Goal: Transaction & Acquisition: Purchase product/service

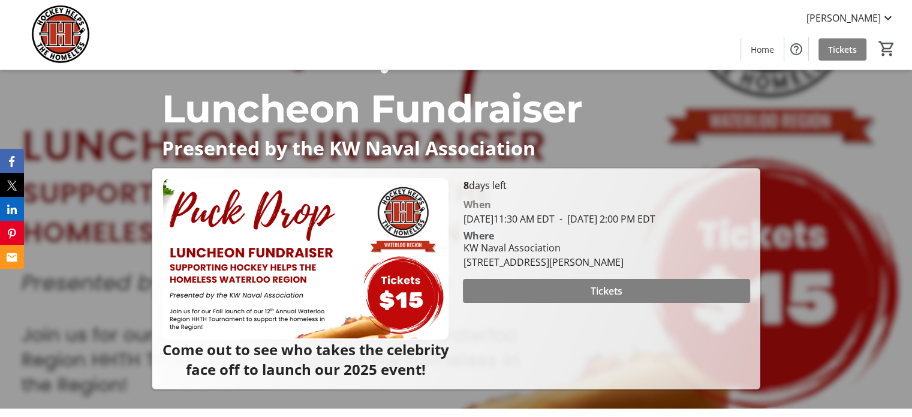
scroll to position [76, 0]
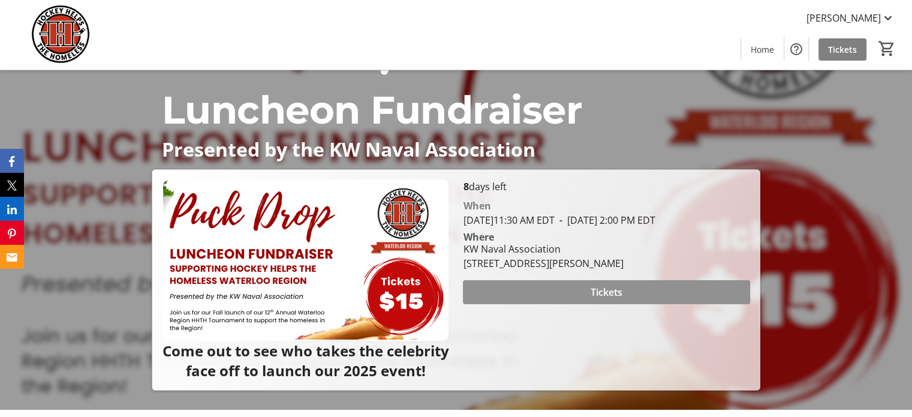
click at [565, 306] on span at bounding box center [606, 292] width 287 height 29
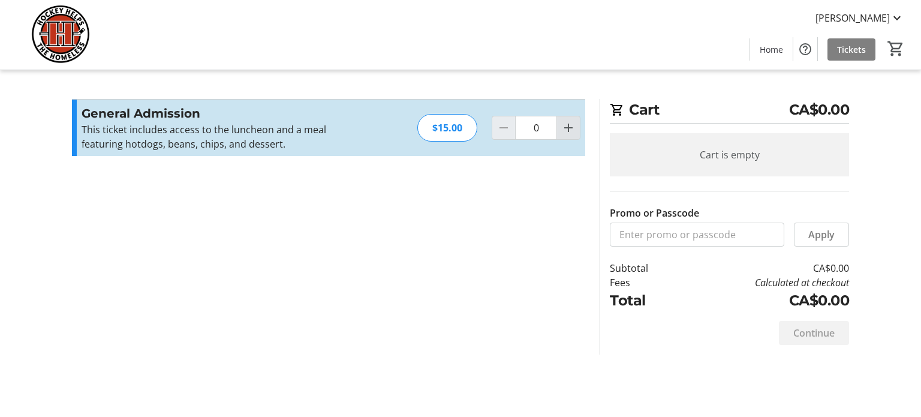
click at [570, 127] on mat-icon "Increment by one" at bounding box center [568, 128] width 14 height 14
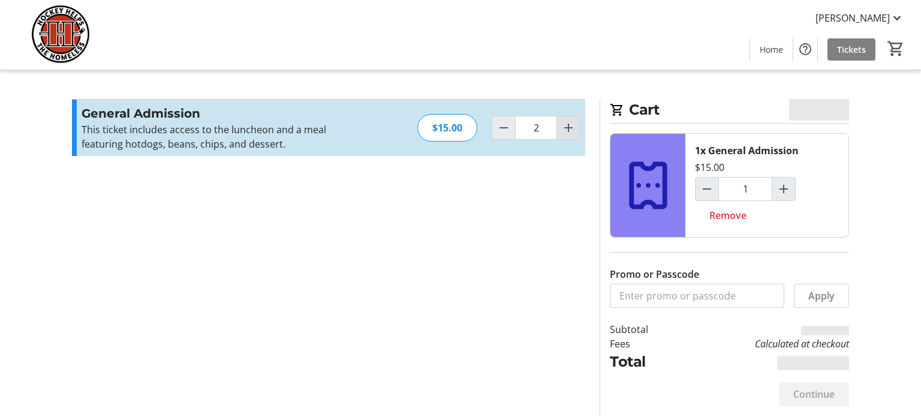
click at [571, 127] on mat-icon "Increment by one" at bounding box center [568, 128] width 14 height 14
type input "3"
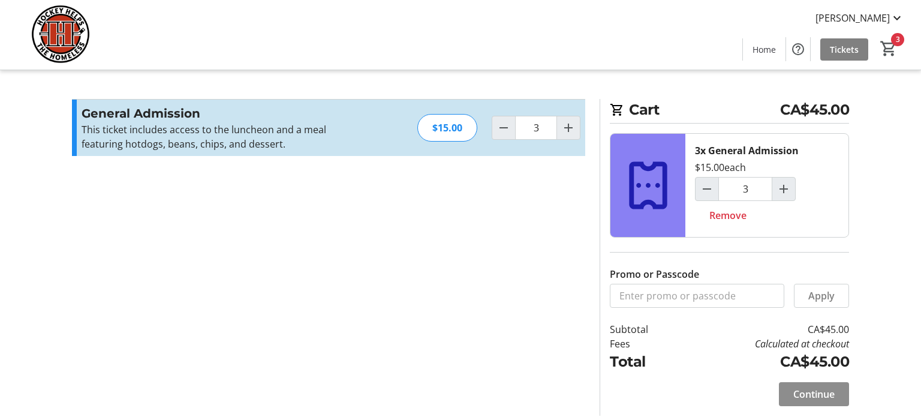
click at [808, 392] on span "Continue" at bounding box center [813, 394] width 41 height 14
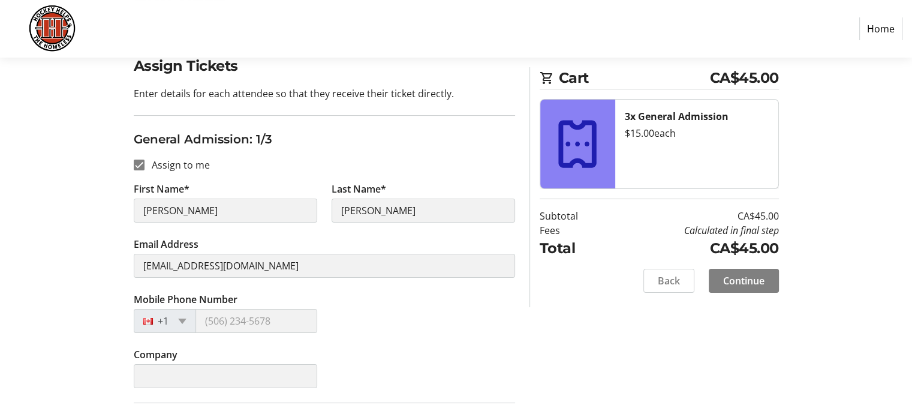
scroll to position [120, 0]
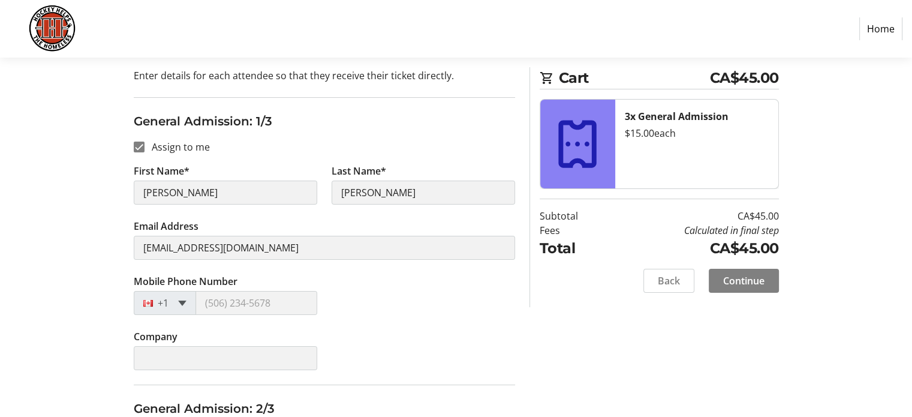
click at [182, 302] on span at bounding box center [182, 302] width 8 height 5
click at [184, 303] on span at bounding box center [182, 302] width 8 height 5
click at [183, 302] on span at bounding box center [182, 302] width 8 height 5
drag, startPoint x: 182, startPoint y: 302, endPoint x: 191, endPoint y: 301, distance: 9.0
click at [182, 300] on span at bounding box center [182, 302] width 8 height 5
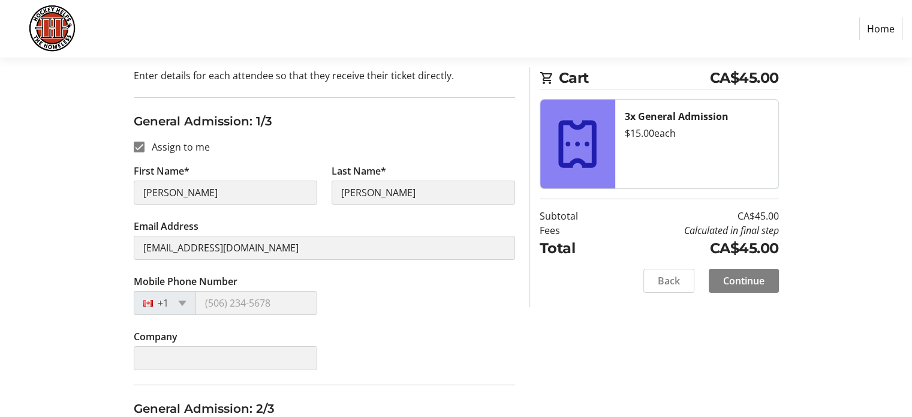
click at [359, 305] on div "Mobile Phone Number +1" at bounding box center [325, 301] width 396 height 55
click at [358, 303] on div "Mobile Phone Number +1" at bounding box center [325, 301] width 396 height 55
click at [359, 299] on div "Mobile Phone Number +1" at bounding box center [325, 301] width 396 height 55
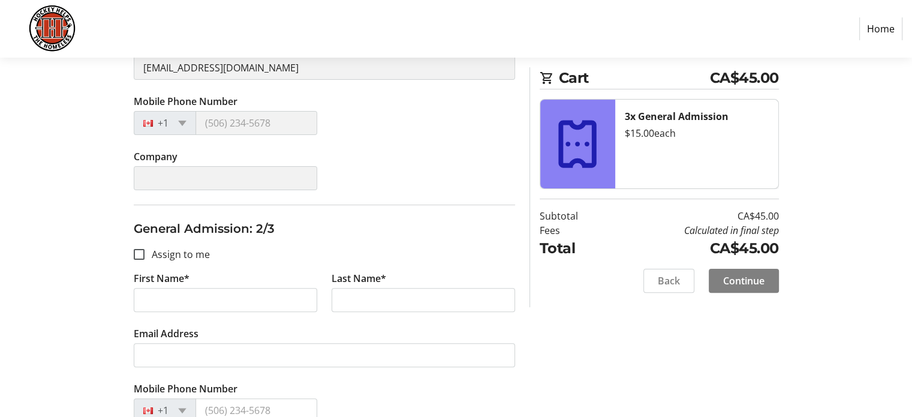
scroll to position [360, 0]
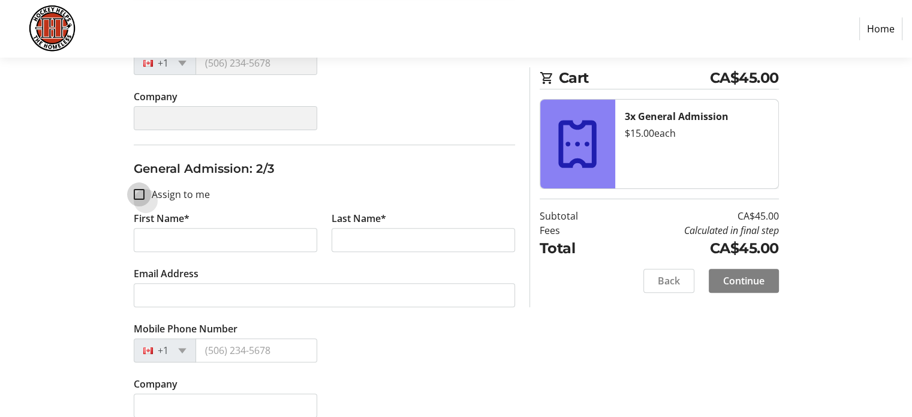
click at [140, 193] on input "Assign to me" at bounding box center [139, 194] width 11 height 11
checkbox input "true"
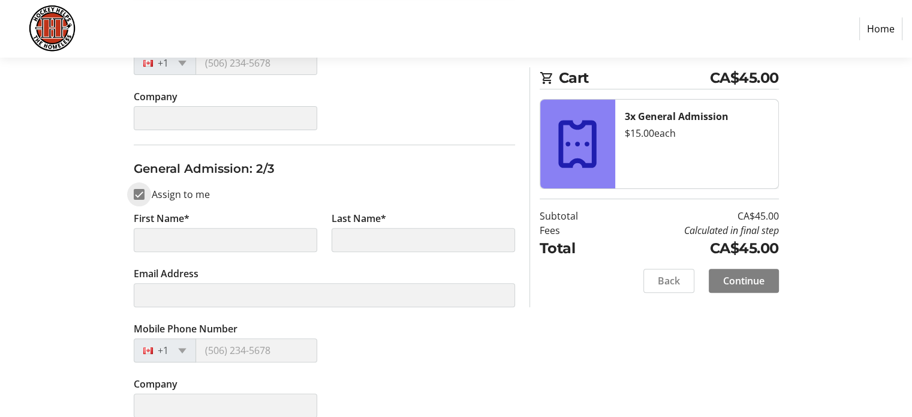
type input "[PERSON_NAME]"
type input "[EMAIL_ADDRESS][DOMAIN_NAME]"
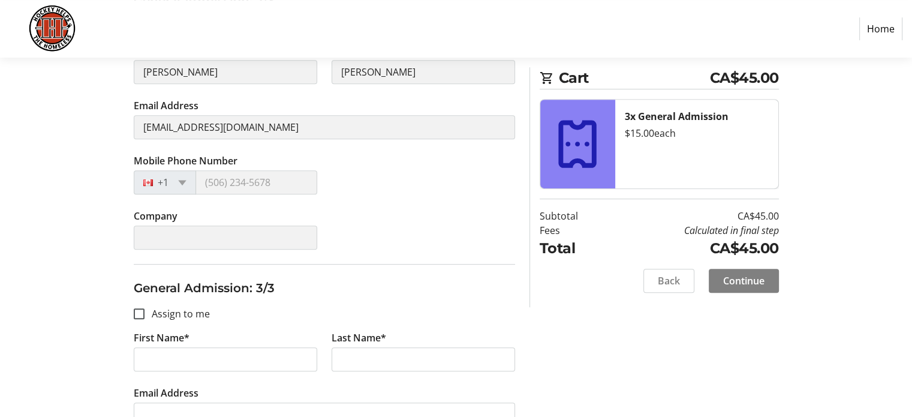
scroll to position [540, 0]
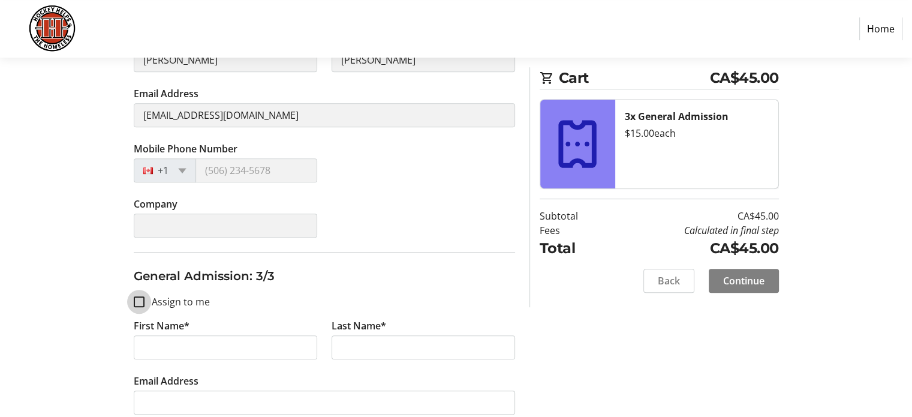
click at [134, 299] on input "Assign to me" at bounding box center [139, 301] width 11 height 11
checkbox input "true"
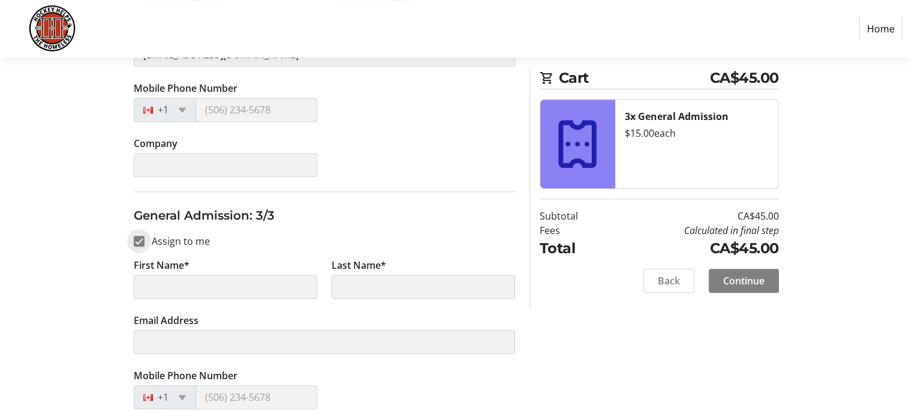
type input "[PERSON_NAME]"
type input "[EMAIL_ADDRESS][DOMAIN_NAME]"
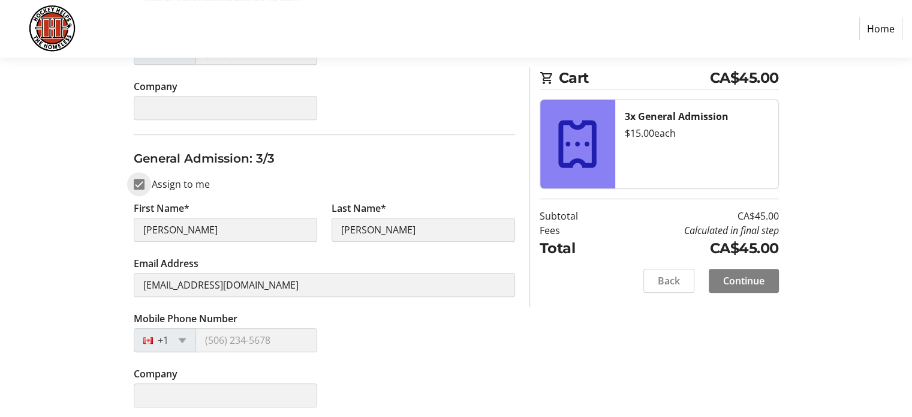
scroll to position [660, 0]
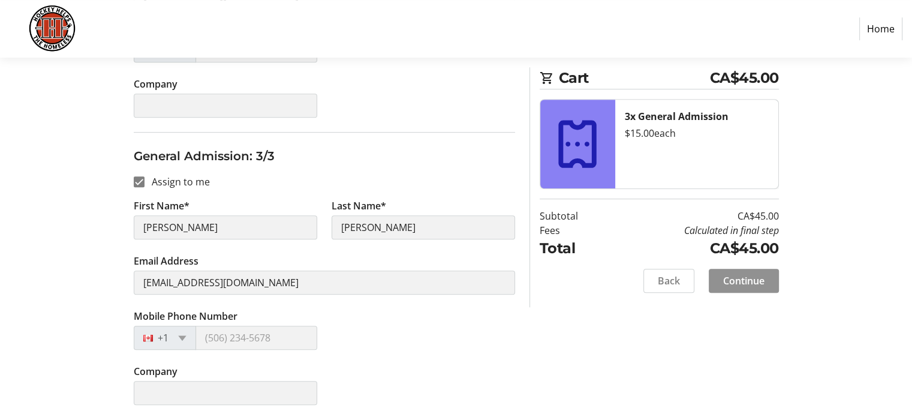
click at [734, 278] on span "Continue" at bounding box center [743, 280] width 41 height 14
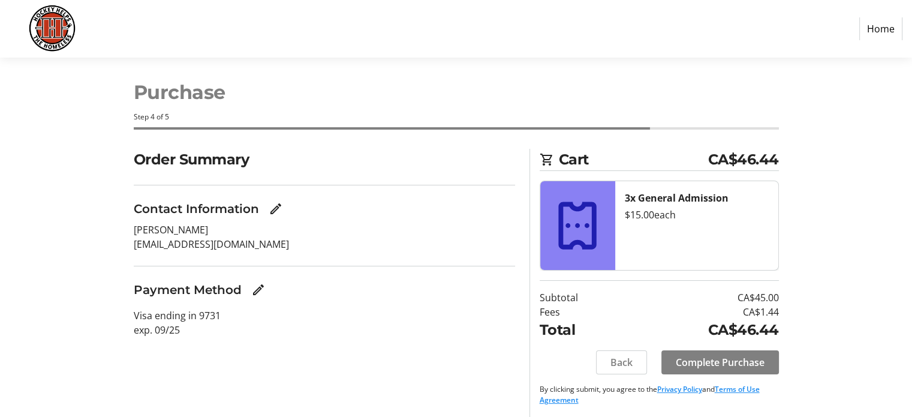
scroll to position [11, 0]
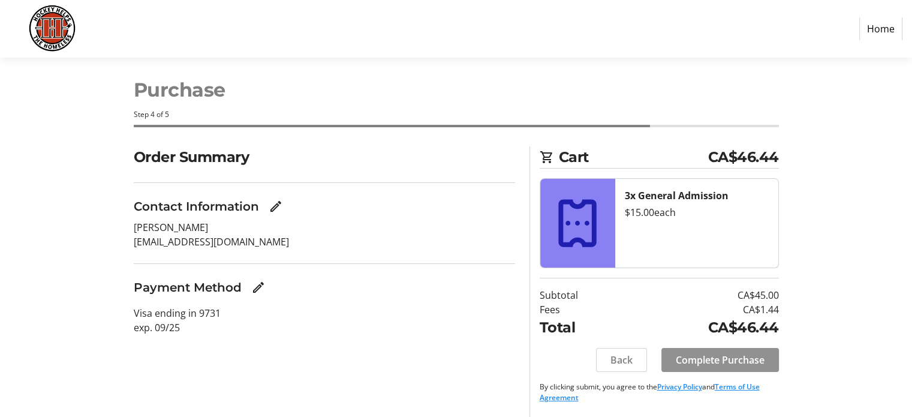
click at [708, 362] on span "Complete Purchase" at bounding box center [720, 360] width 89 height 14
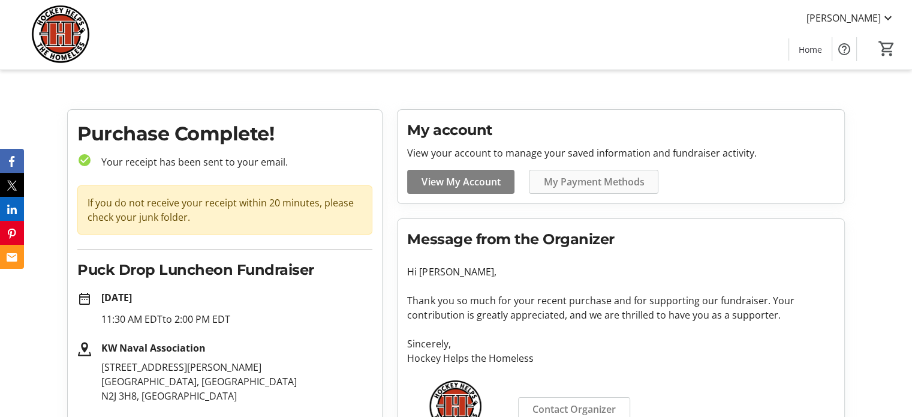
click at [576, 188] on span "My Payment Methods" at bounding box center [593, 182] width 101 height 14
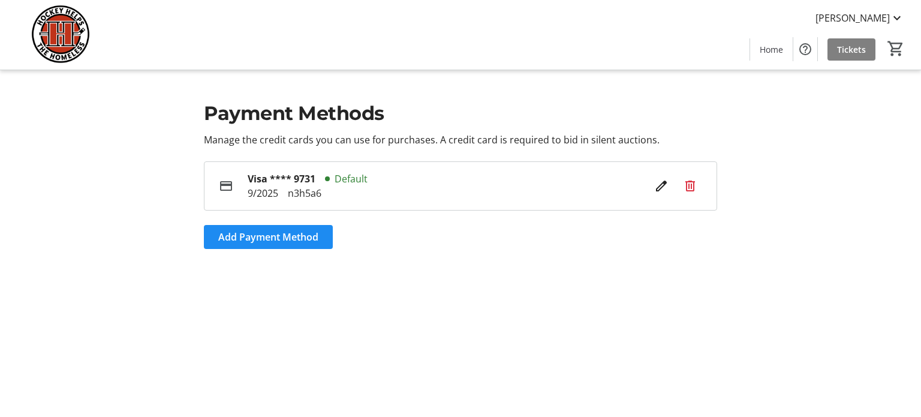
click at [675, 93] on div "Payment Methods Manage the credit cards you can use for purchases. A credit car…" at bounding box center [461, 173] width 792 height 207
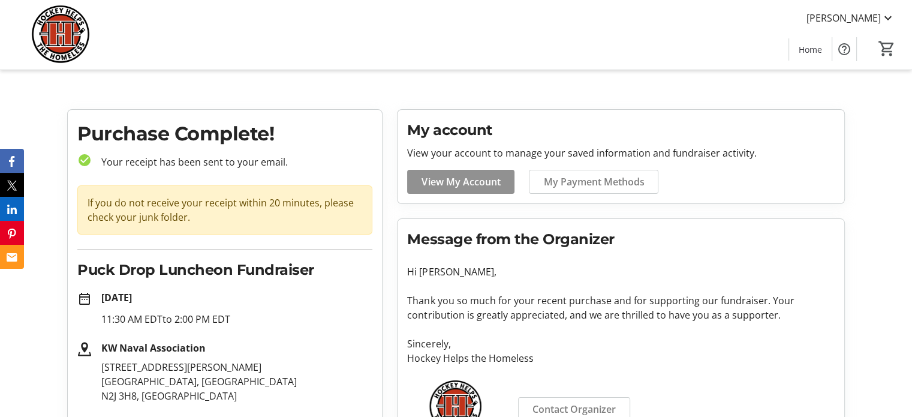
click at [442, 179] on span "View My Account" at bounding box center [461, 182] width 79 height 14
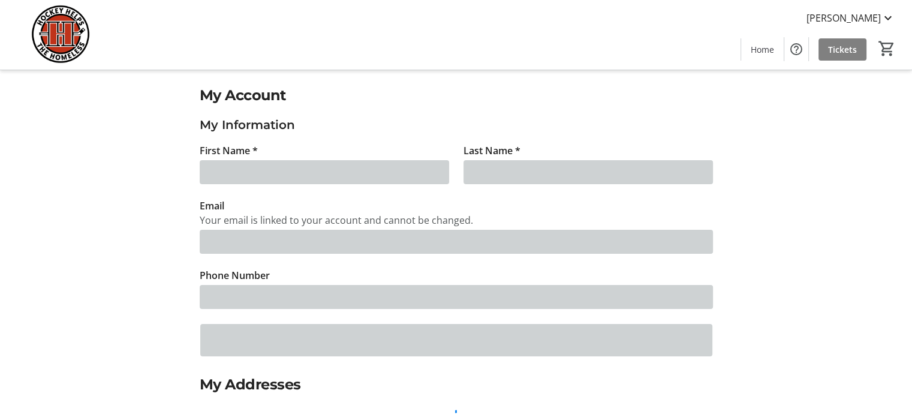
type input "[PERSON_NAME]"
type input "[EMAIL_ADDRESS][DOMAIN_NAME]"
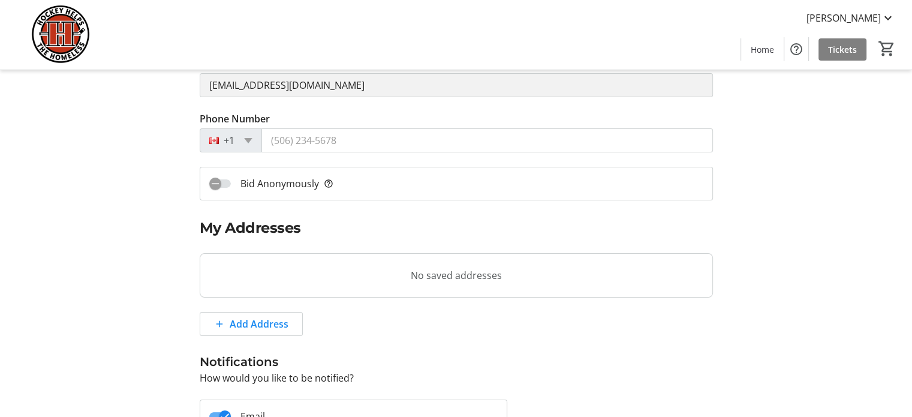
scroll to position [138, 0]
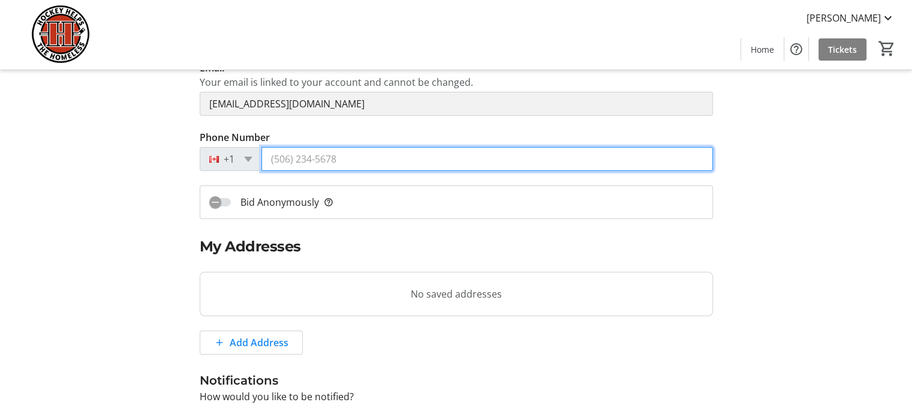
click at [345, 164] on input "Phone Number" at bounding box center [487, 159] width 452 height 24
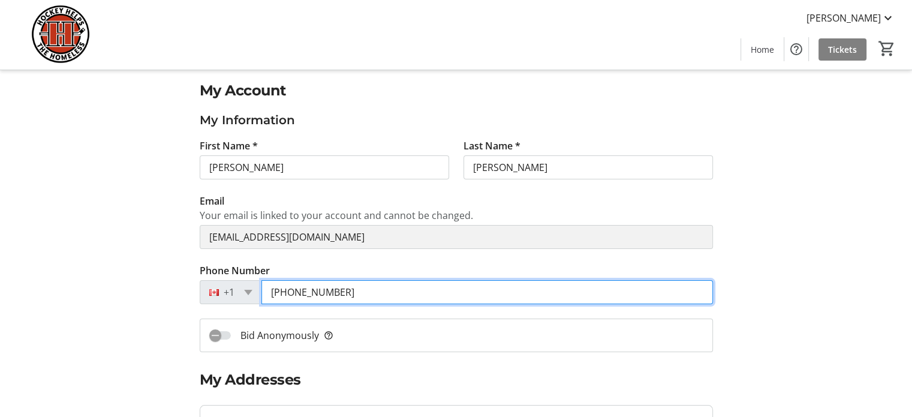
scroll to position [0, 0]
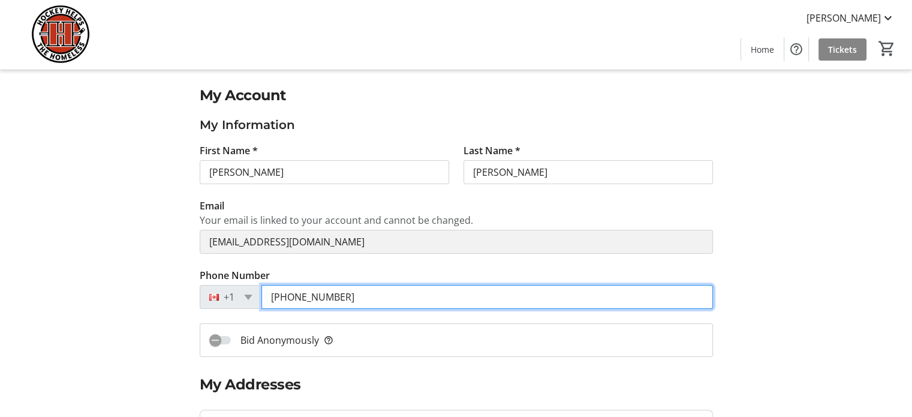
type input "[PHONE_NUMBER]"
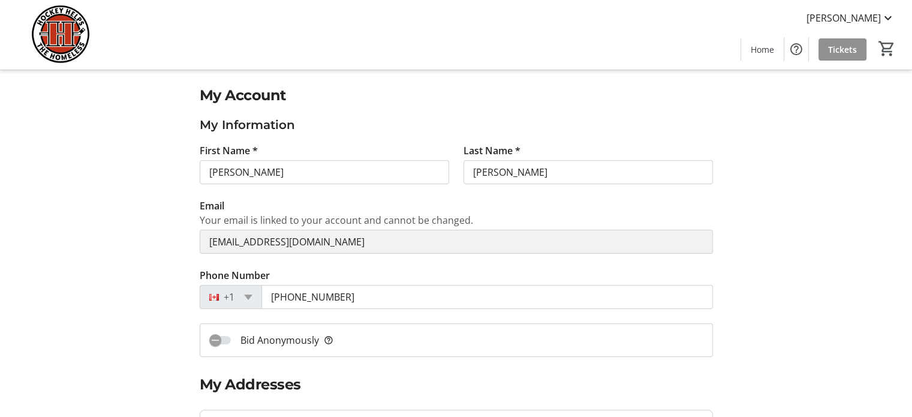
click at [837, 50] on span "Tickets" at bounding box center [842, 49] width 29 height 13
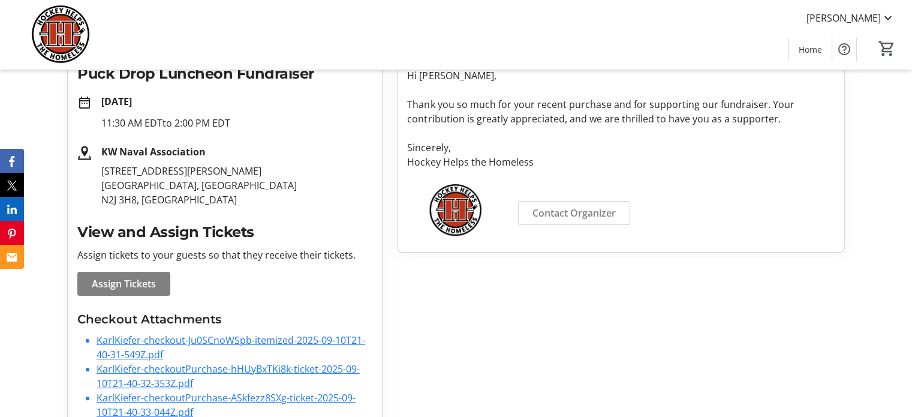
scroll to position [256, 0]
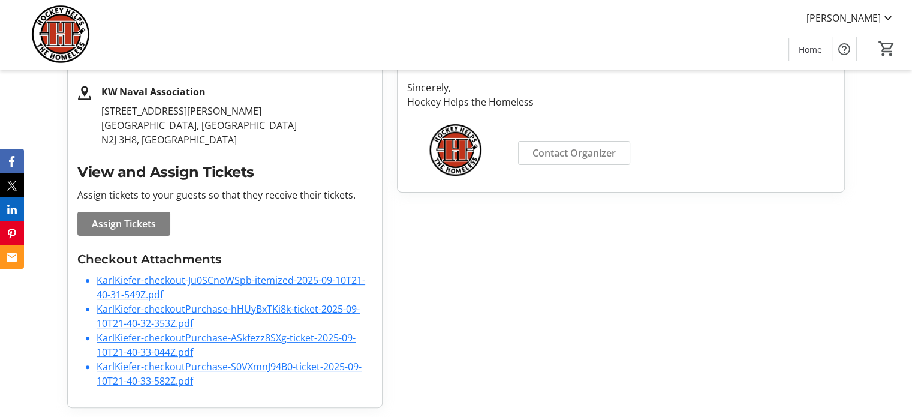
click at [202, 282] on link "KarlKiefer-checkout-Ju0SCnoWSpb-itemized-2025-09-10T21-40-31-549Z.pdf" at bounding box center [231, 287] width 269 height 28
click at [204, 309] on link "KarlKiefer-checkoutPurchase-hHUyBxTKi8k-ticket-2025-09-10T21-40-32-353Z.pdf" at bounding box center [228, 316] width 263 height 28
click at [200, 306] on link "KarlKiefer-checkoutPurchase-hHUyBxTKi8k-ticket-2025-09-10T21-40-32-353Z.pdf" at bounding box center [228, 316] width 263 height 28
click at [134, 225] on span "Assign Tickets" at bounding box center [124, 223] width 64 height 14
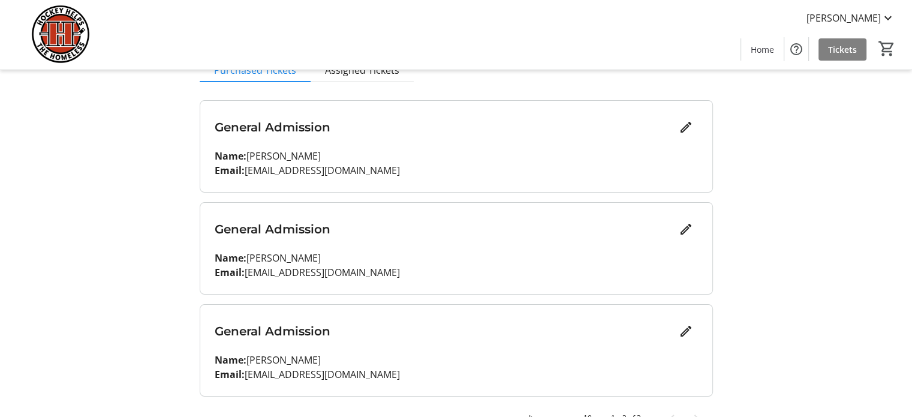
scroll to position [158, 0]
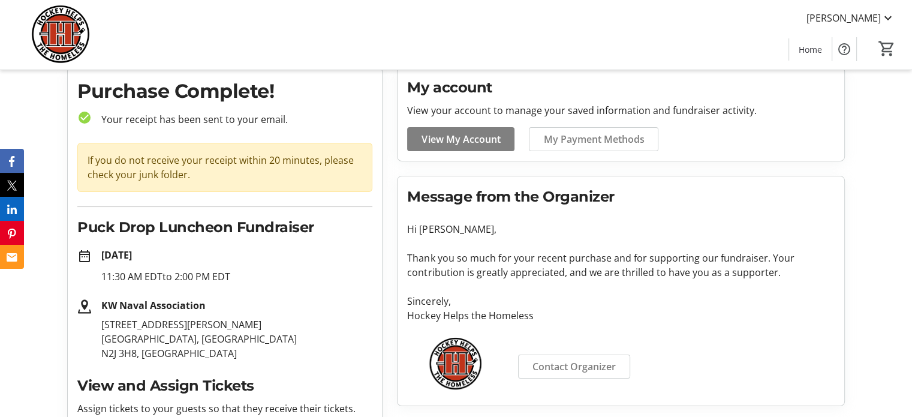
scroll to position [16, 0]
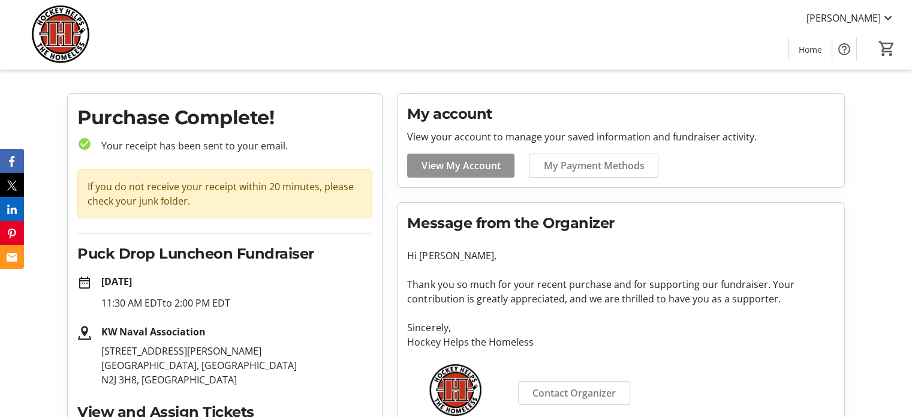
click at [477, 163] on span "View My Account" at bounding box center [461, 165] width 79 height 14
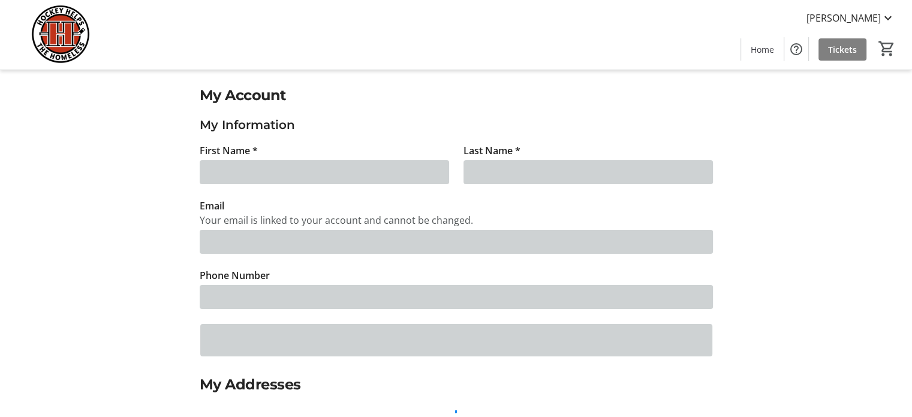
type input "[PERSON_NAME]"
type input "[EMAIL_ADDRESS][DOMAIN_NAME]"
type input "[PHONE_NUMBER]"
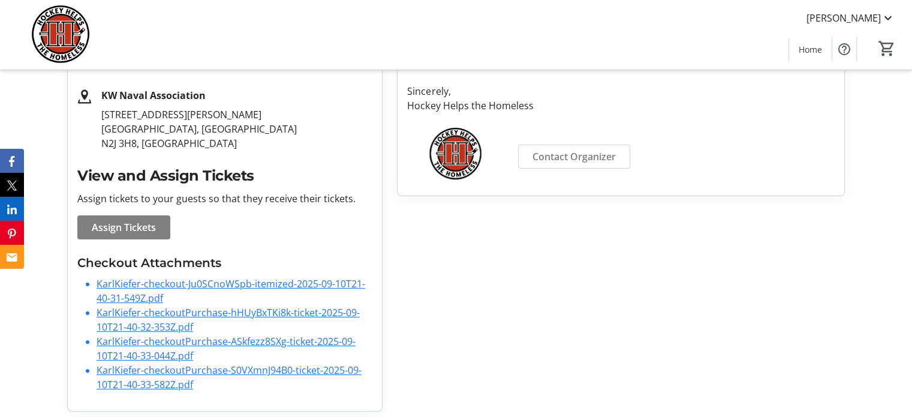
scroll to position [256, 0]
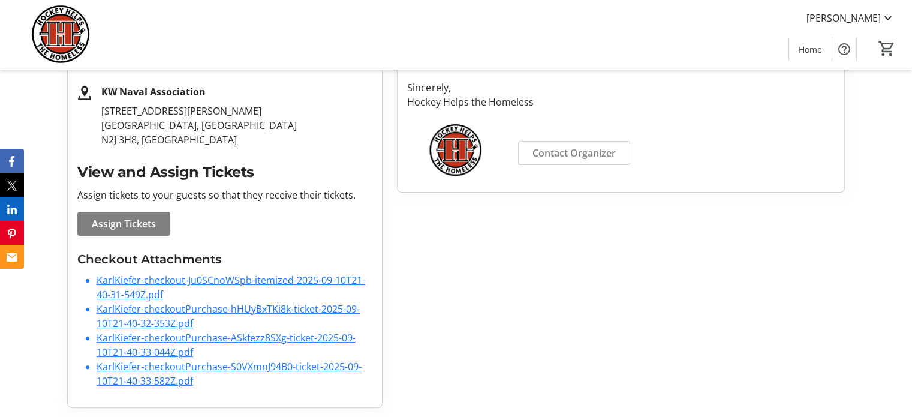
click at [163, 282] on link "KarlKiefer-checkout-Ju0SCnoWSpb-itemized-2025-09-10T21-40-31-549Z.pdf" at bounding box center [231, 287] width 269 height 28
click at [228, 282] on link "KarlKiefer-checkout-Ju0SCnoWSpb-itemized-2025-09-10T21-40-31-549Z.pdf" at bounding box center [231, 287] width 269 height 28
click at [295, 282] on link "KarlKiefer-checkout-Ju0SCnoWSpb-itemized-2025-09-10T21-40-31-549Z.pdf" at bounding box center [231, 287] width 269 height 28
click at [242, 366] on link "KarlKiefer-checkoutPurchase-S0VXmnJ94B0-ticket-2025-09-10T21-40-33-582Z.pdf" at bounding box center [229, 374] width 265 height 28
drag, startPoint x: 329, startPoint y: 342, endPoint x: 462, endPoint y: 273, distance: 150.5
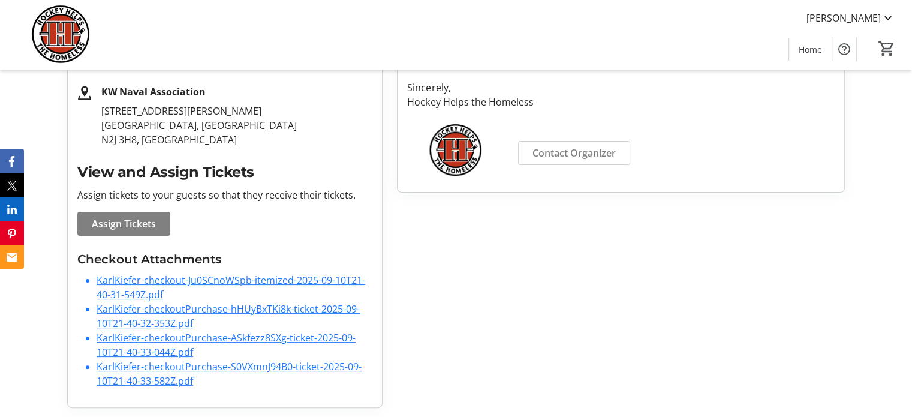
click at [462, 273] on div "My account View your account to manage your saved information and fundraiser ac…" at bounding box center [621, 130] width 462 height 555
